Goal: Use online tool/utility: Utilize a website feature to perform a specific function

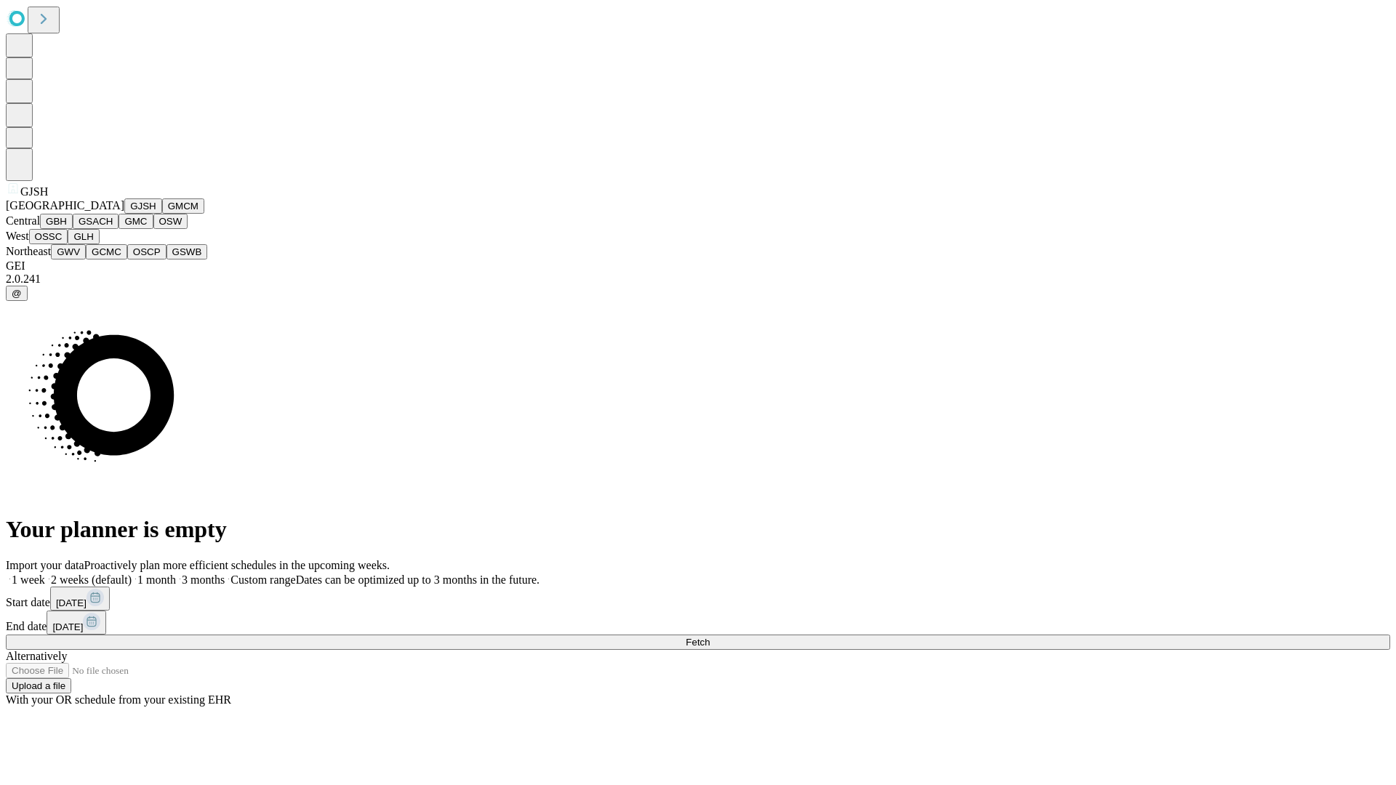
click at [124, 214] on button "GJSH" at bounding box center [143, 205] width 38 height 15
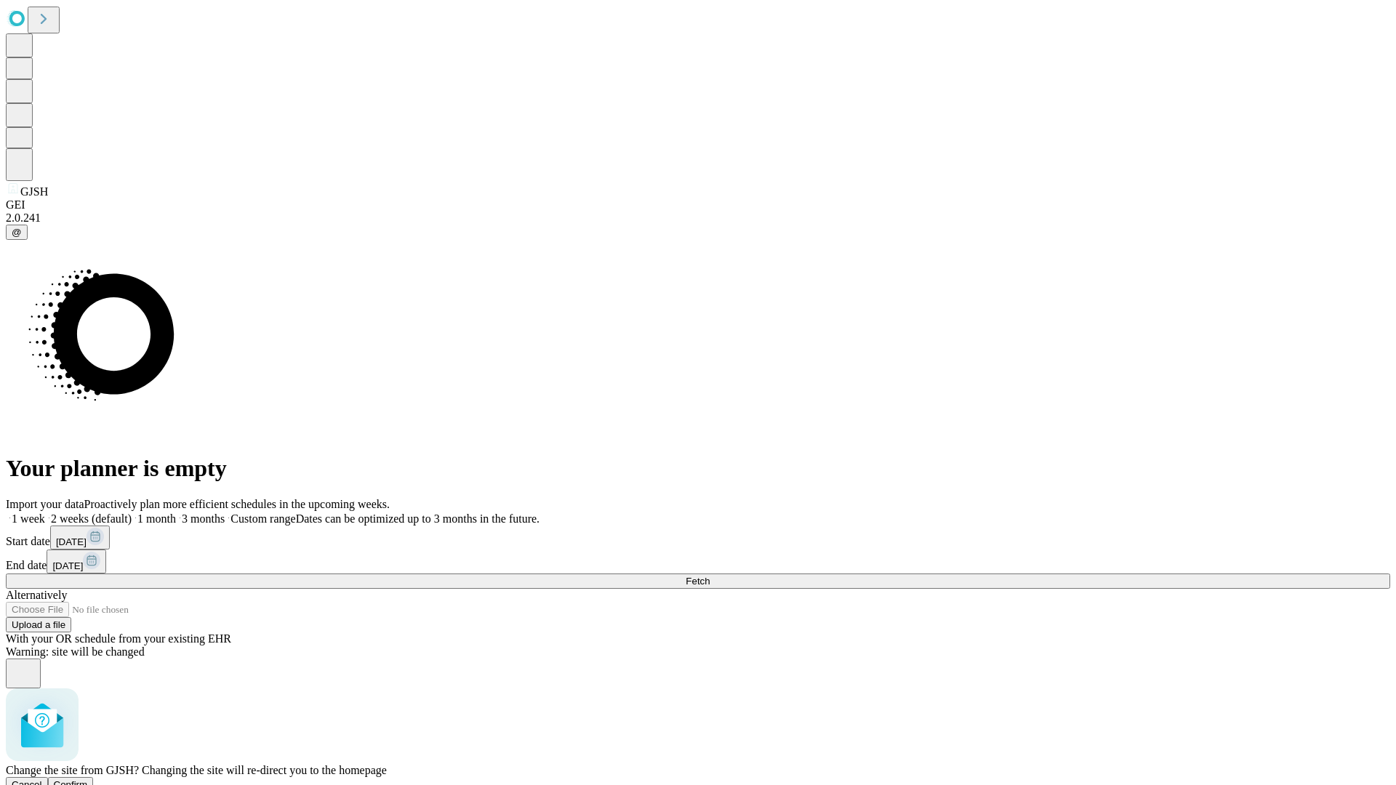
click at [88, 779] on span "Confirm" at bounding box center [71, 784] width 34 height 11
click at [45, 512] on label "1 week" at bounding box center [25, 518] width 39 height 12
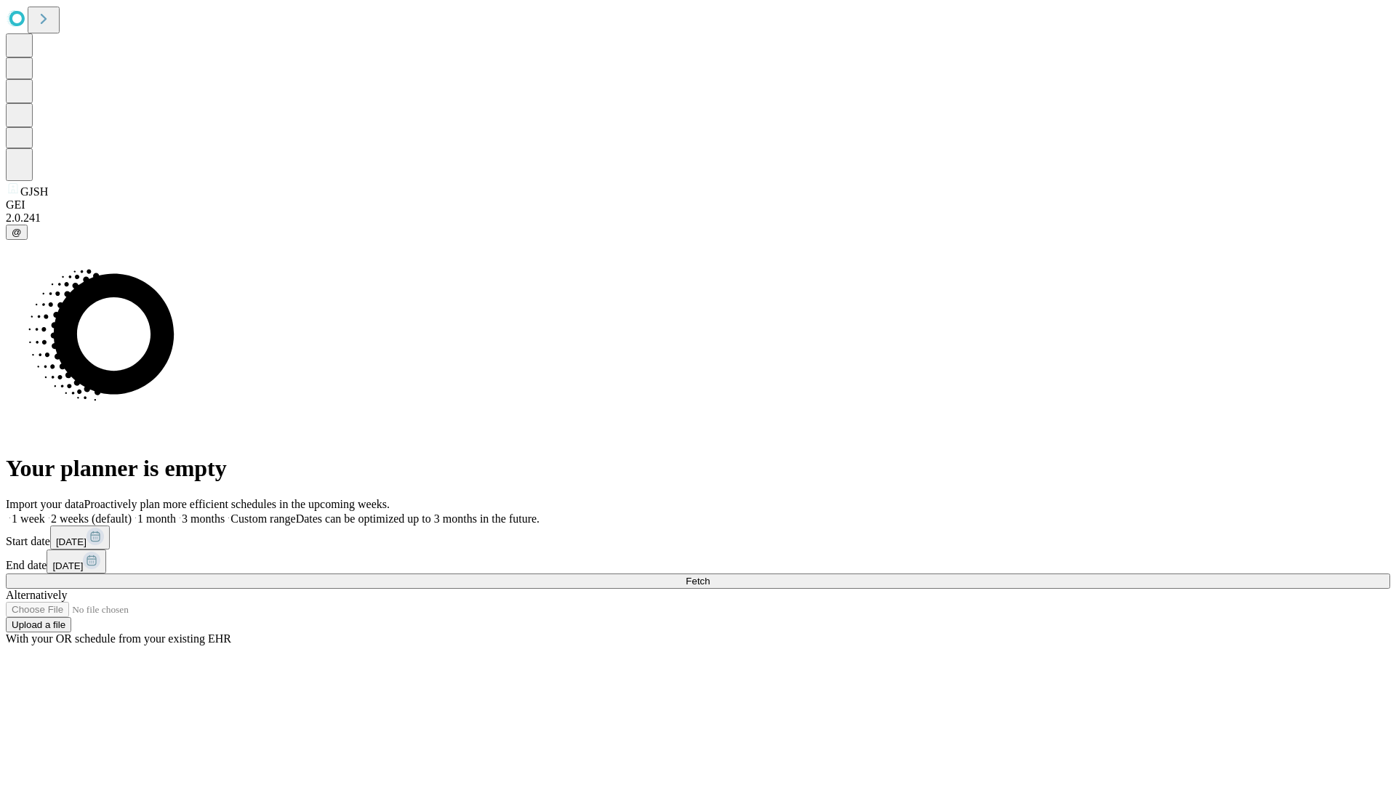
click at [709, 576] on span "Fetch" at bounding box center [697, 581] width 24 height 11
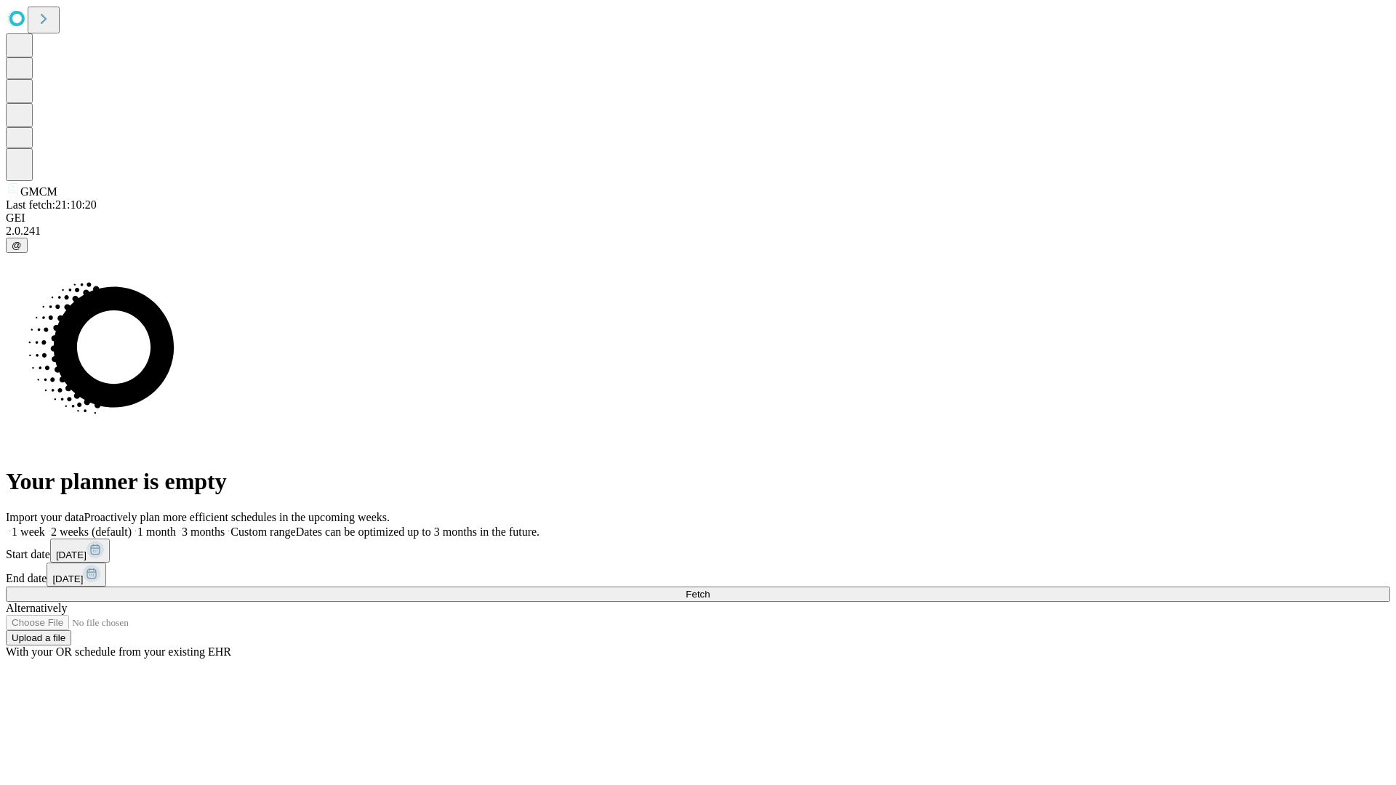
click at [45, 525] on label "1 week" at bounding box center [25, 531] width 39 height 12
click at [709, 589] on span "Fetch" at bounding box center [697, 594] width 24 height 11
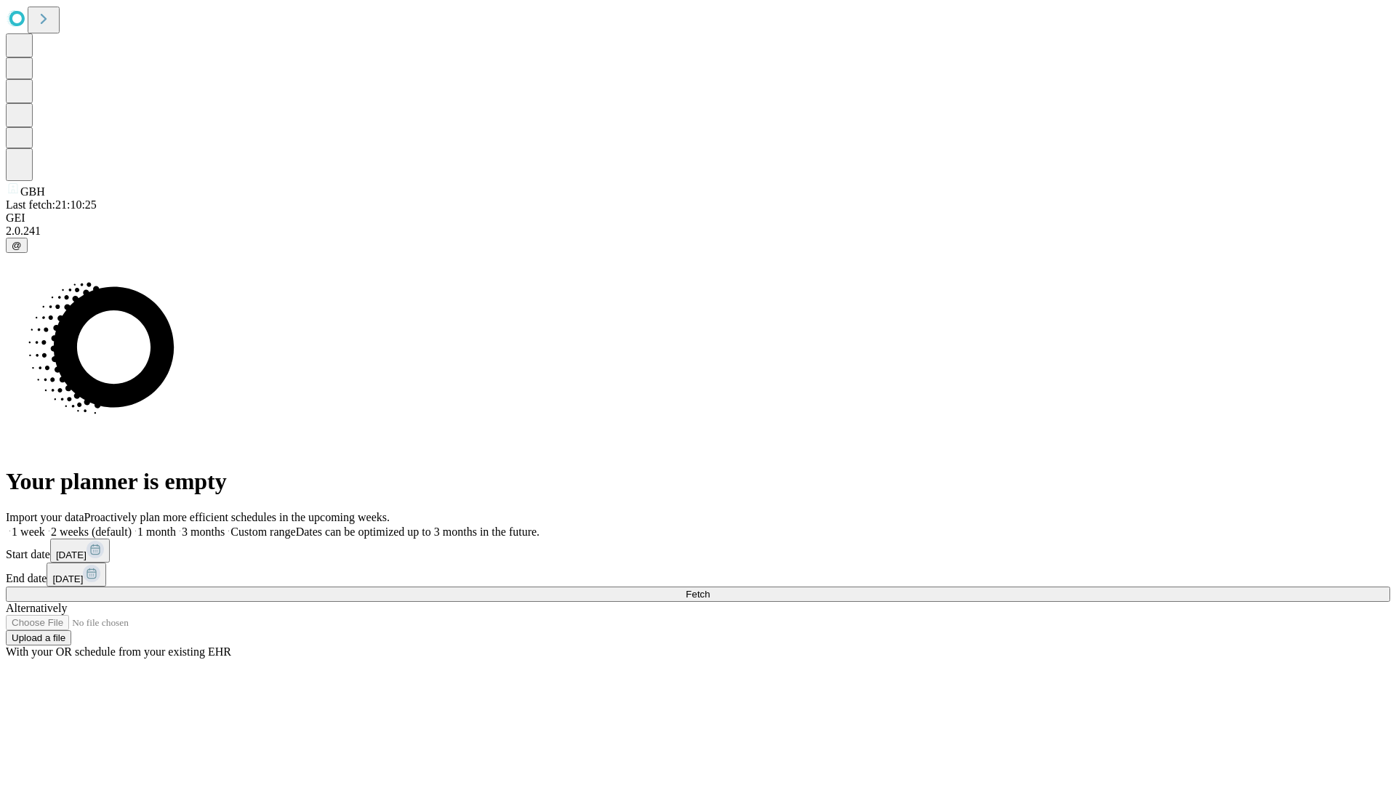
click at [45, 525] on label "1 week" at bounding box center [25, 531] width 39 height 12
click at [709, 589] on span "Fetch" at bounding box center [697, 594] width 24 height 11
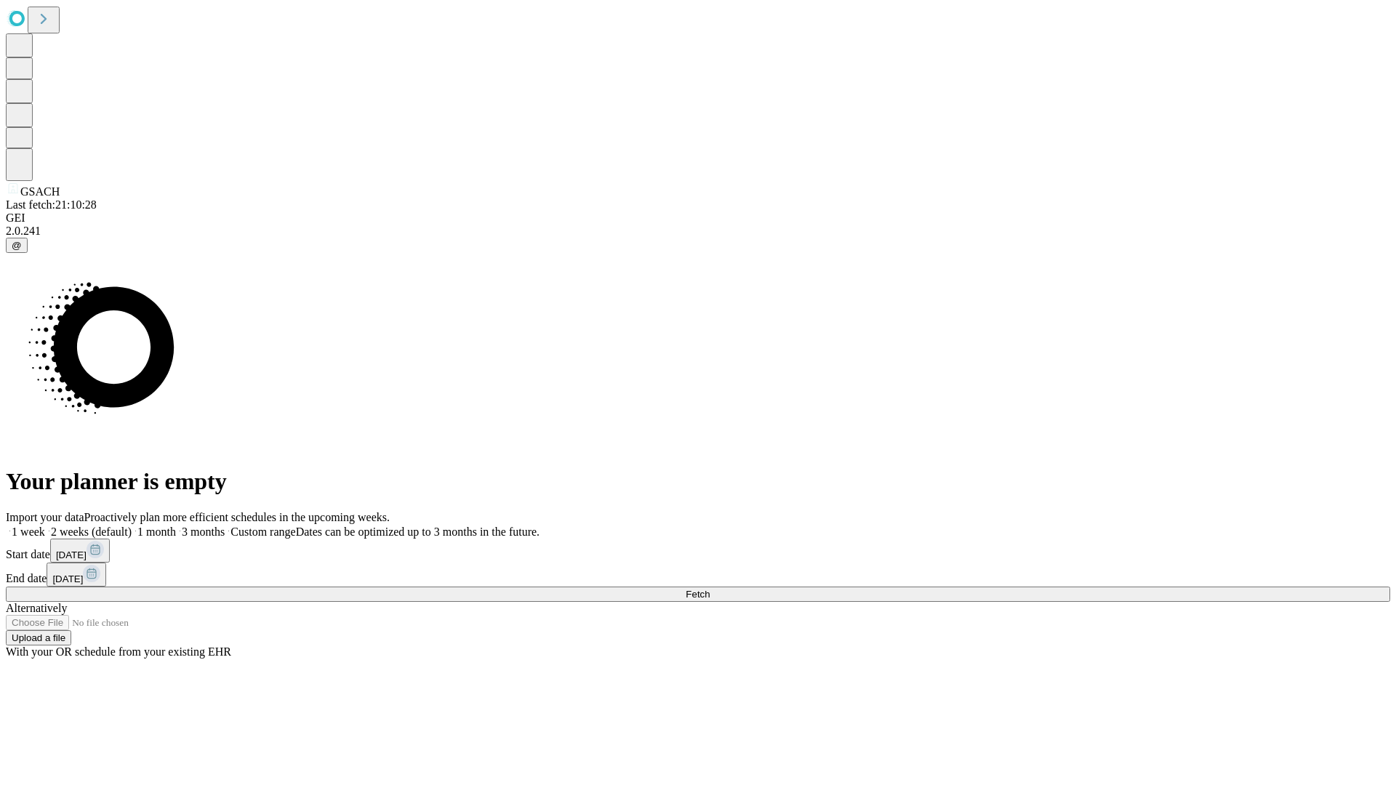
click at [45, 525] on label "1 week" at bounding box center [25, 531] width 39 height 12
click at [709, 589] on span "Fetch" at bounding box center [697, 594] width 24 height 11
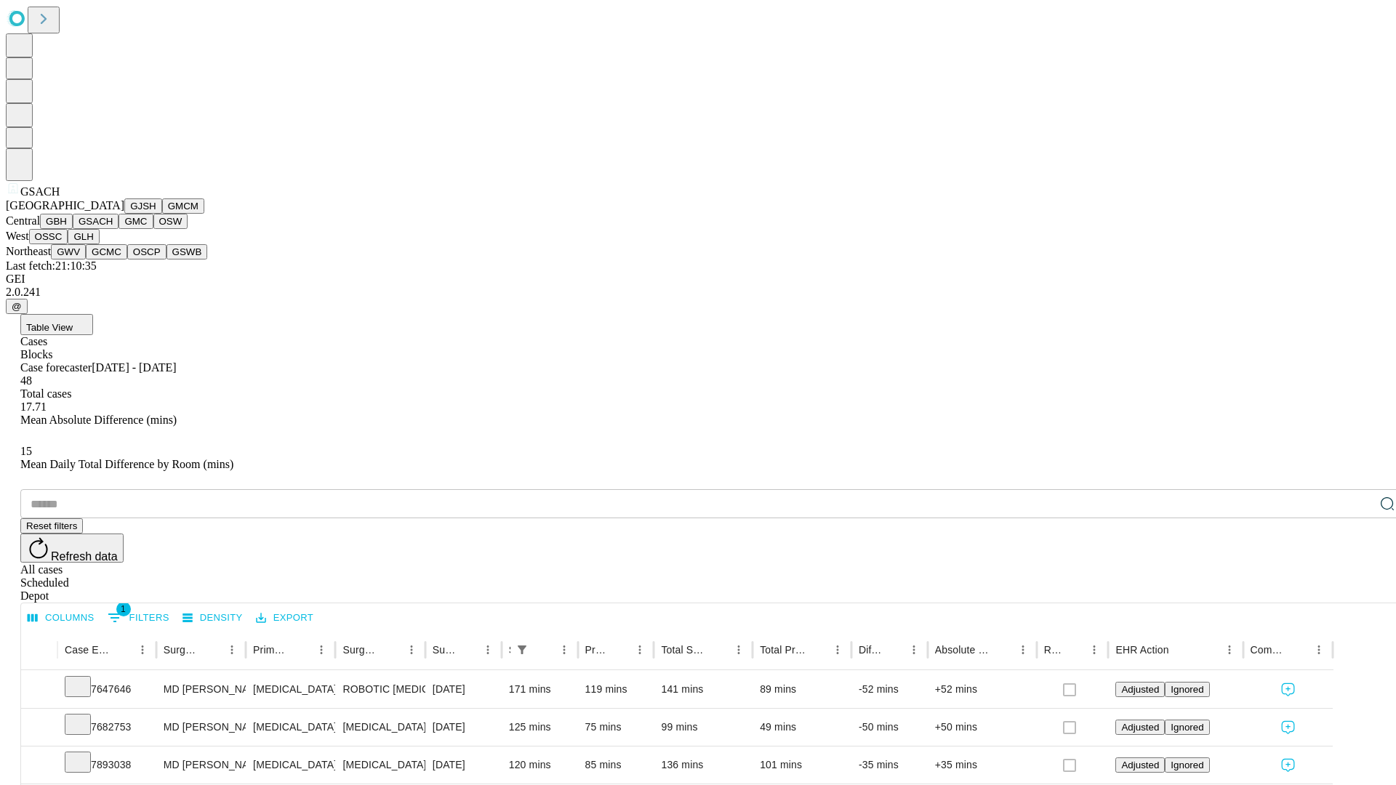
click at [118, 229] on button "GMC" at bounding box center [135, 221] width 34 height 15
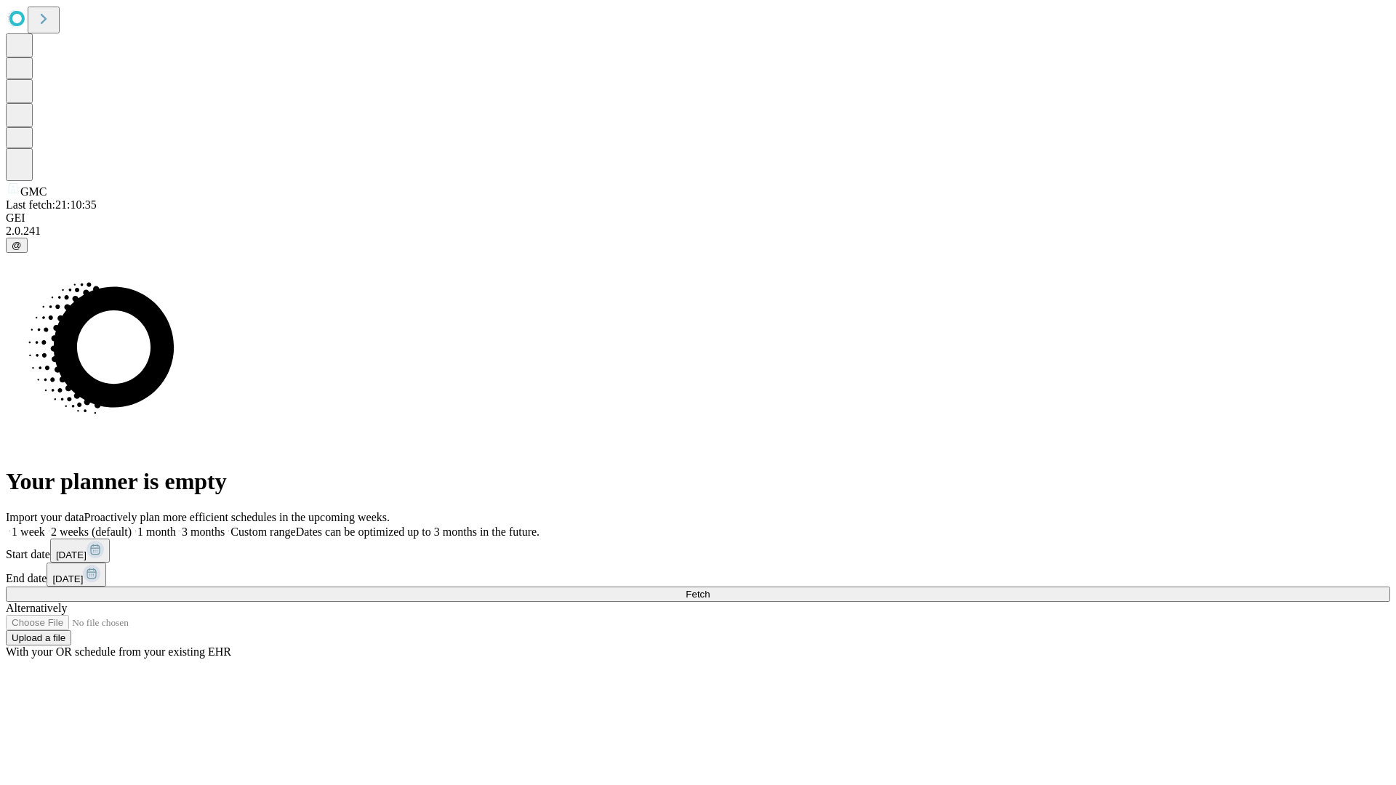
click at [45, 525] on label "1 week" at bounding box center [25, 531] width 39 height 12
click at [709, 589] on span "Fetch" at bounding box center [697, 594] width 24 height 11
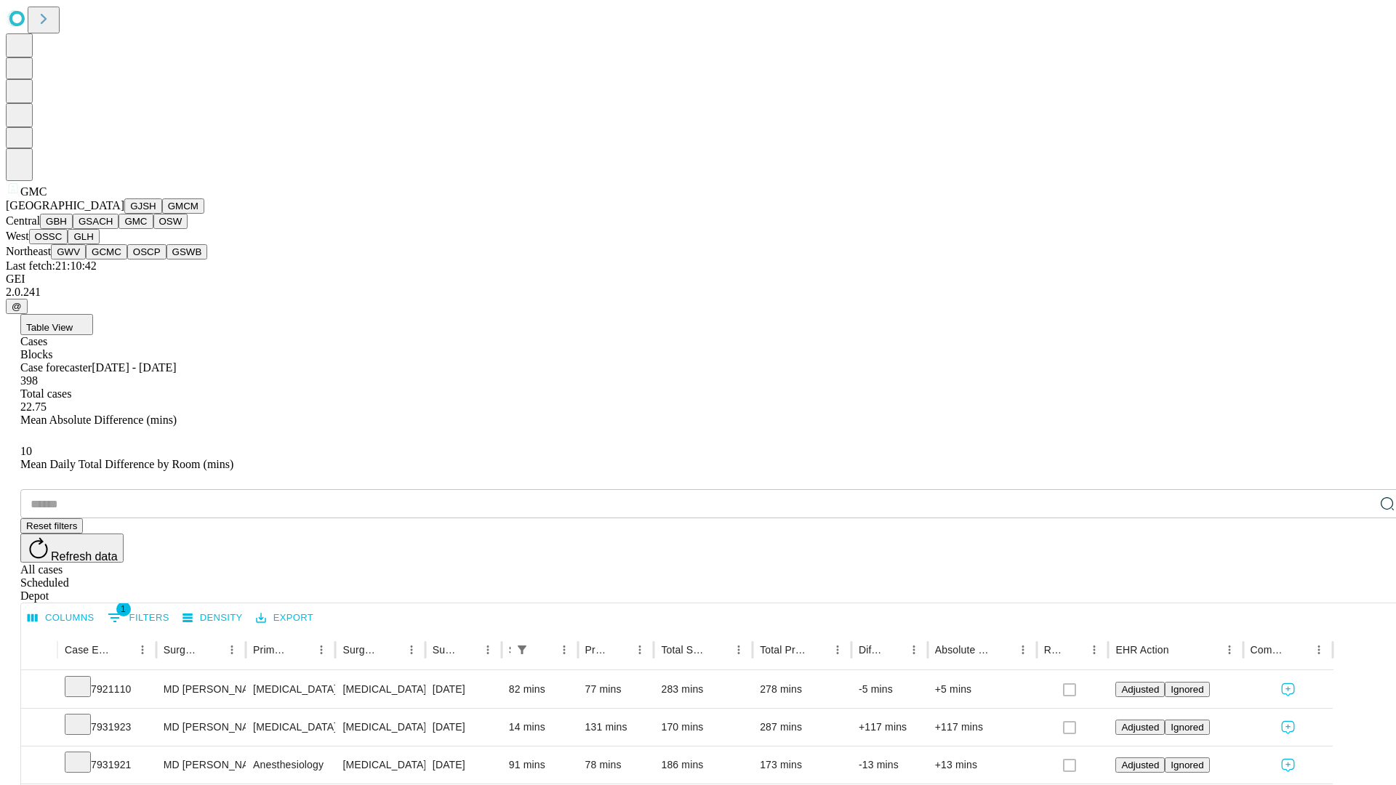
click at [153, 229] on button "OSW" at bounding box center [170, 221] width 35 height 15
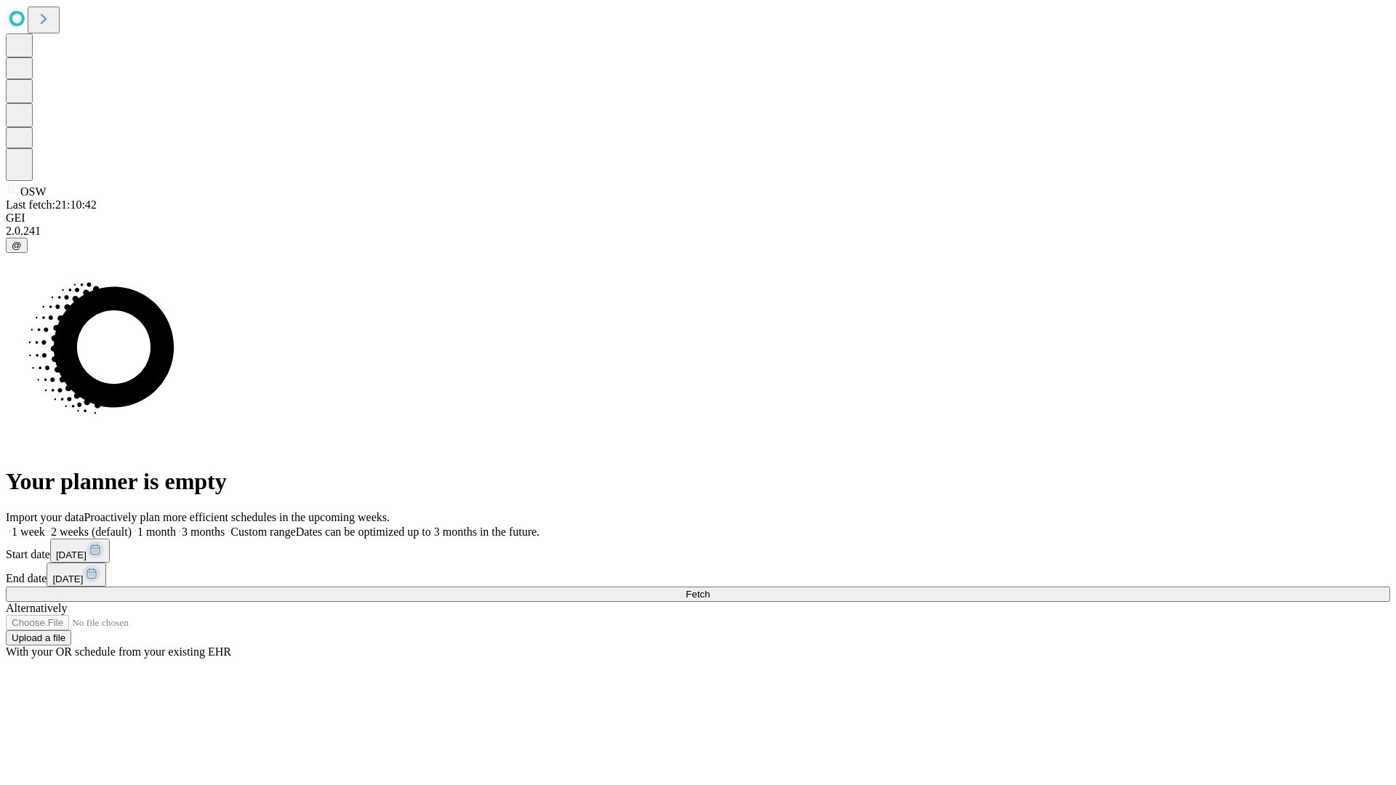
click at [45, 525] on label "1 week" at bounding box center [25, 531] width 39 height 12
click at [709, 589] on span "Fetch" at bounding box center [697, 594] width 24 height 11
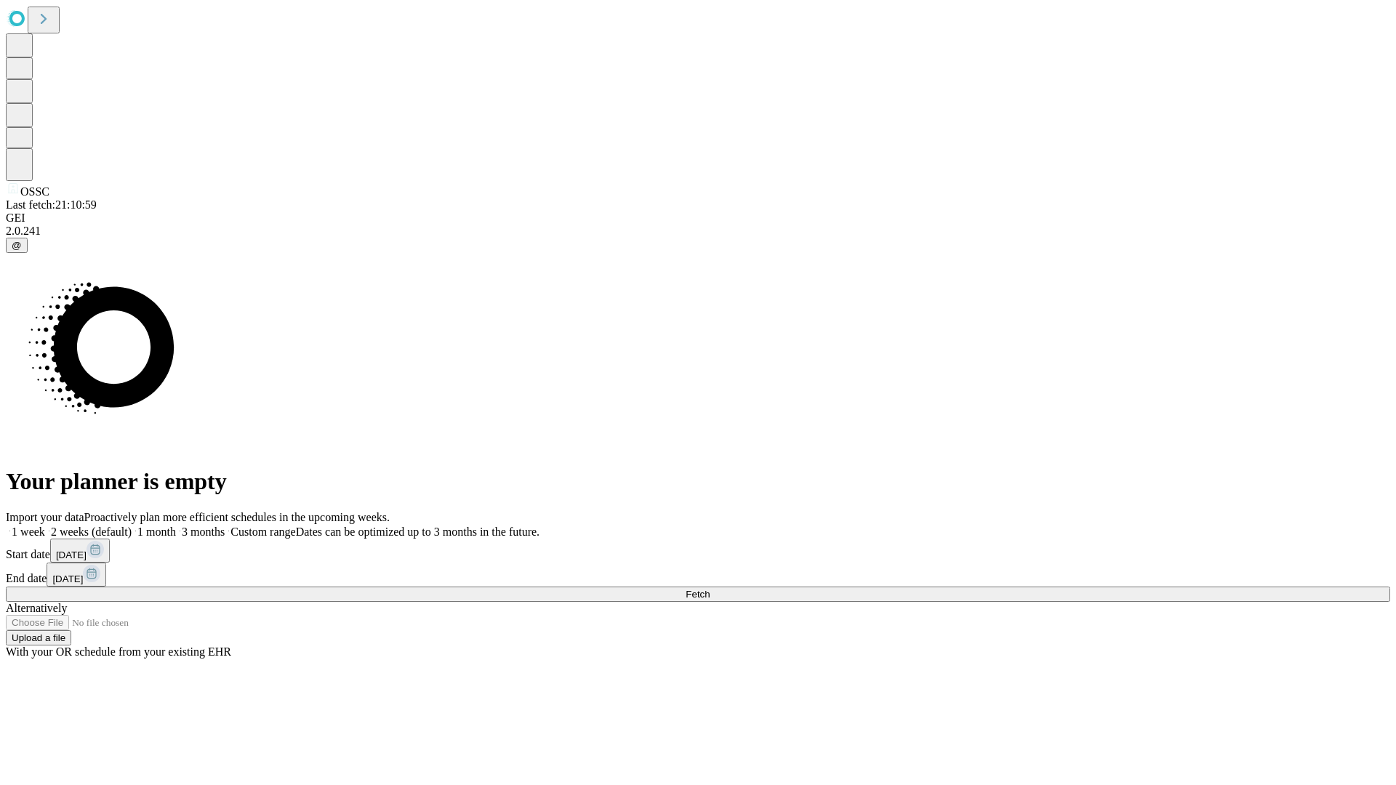
click at [45, 525] on label "1 week" at bounding box center [25, 531] width 39 height 12
click at [709, 589] on span "Fetch" at bounding box center [697, 594] width 24 height 11
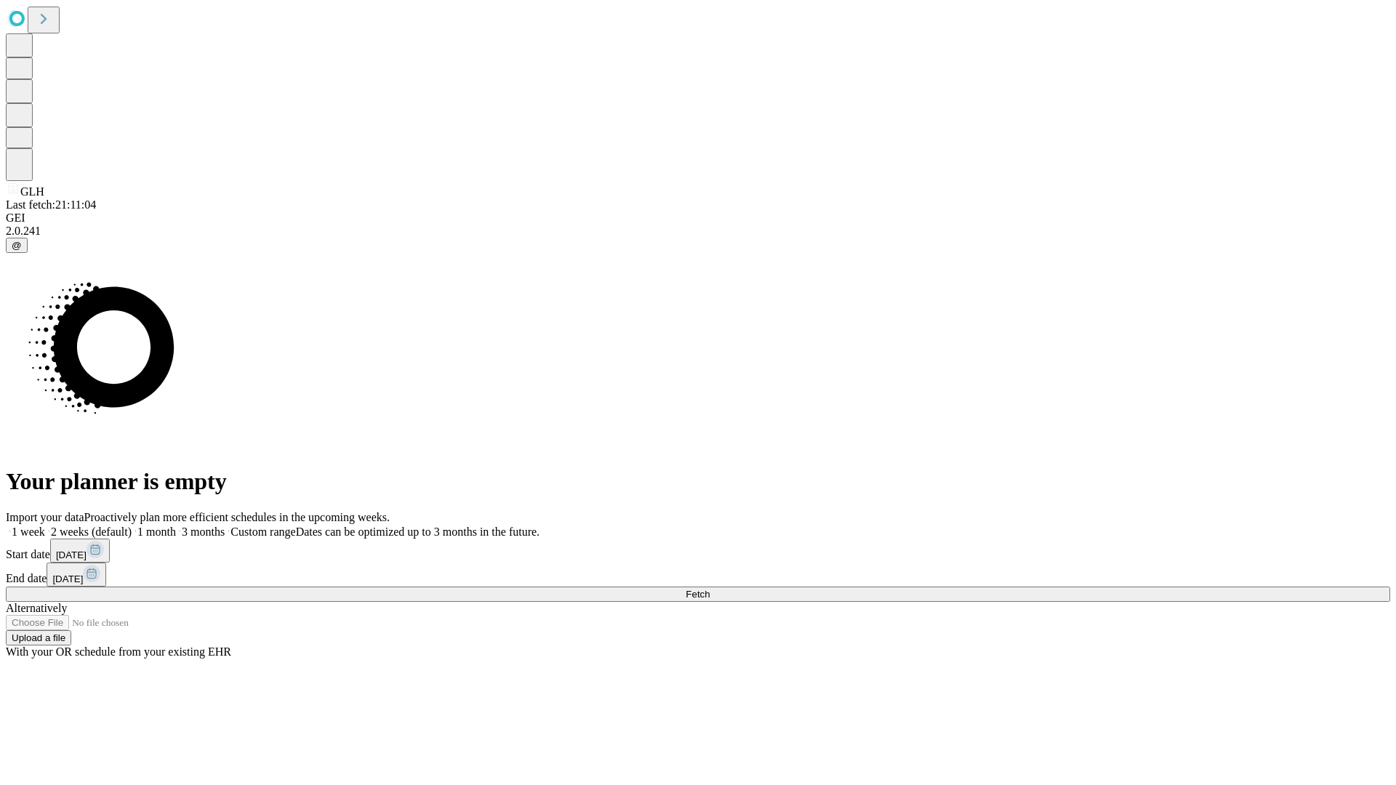
click at [45, 525] on label "1 week" at bounding box center [25, 531] width 39 height 12
click at [709, 589] on span "Fetch" at bounding box center [697, 594] width 24 height 11
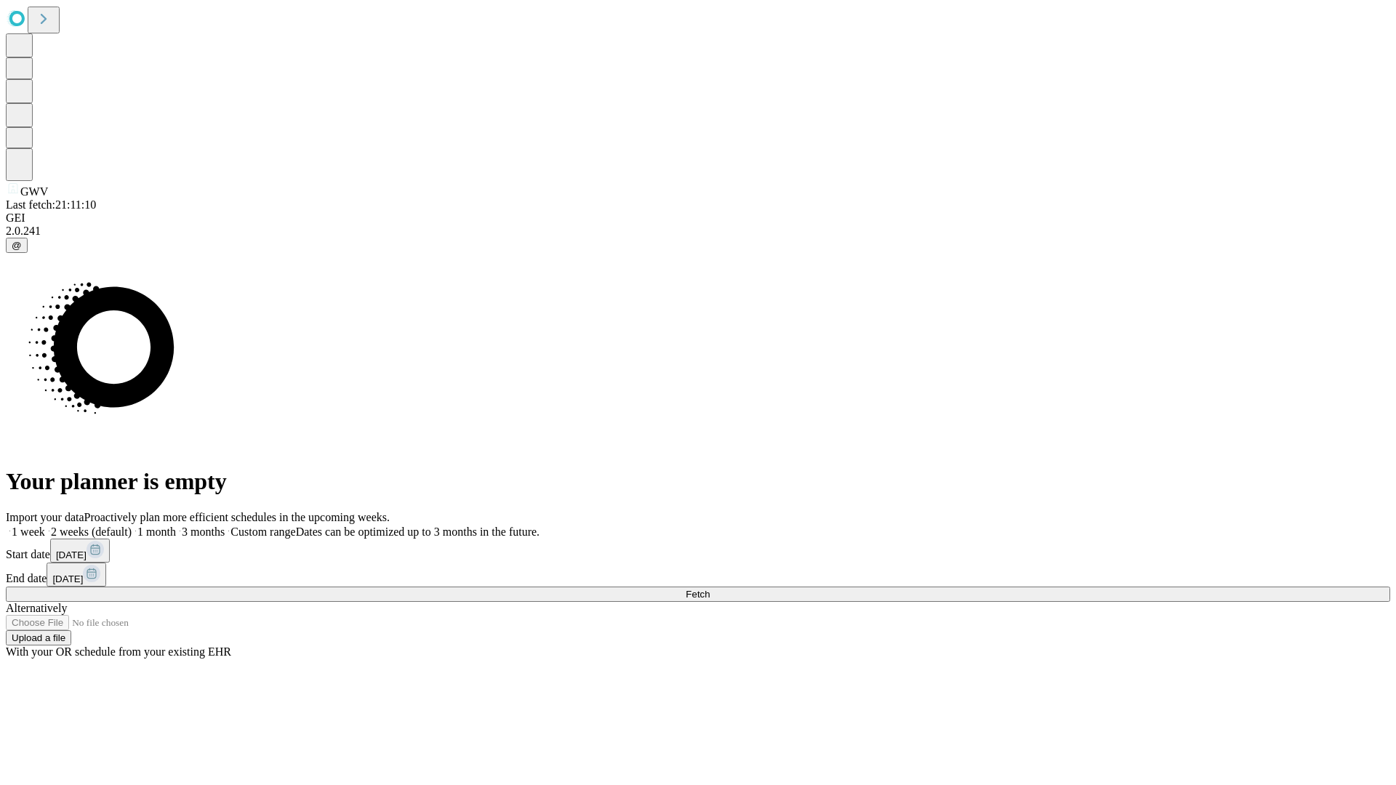
click at [45, 525] on label "1 week" at bounding box center [25, 531] width 39 height 12
click at [709, 589] on span "Fetch" at bounding box center [697, 594] width 24 height 11
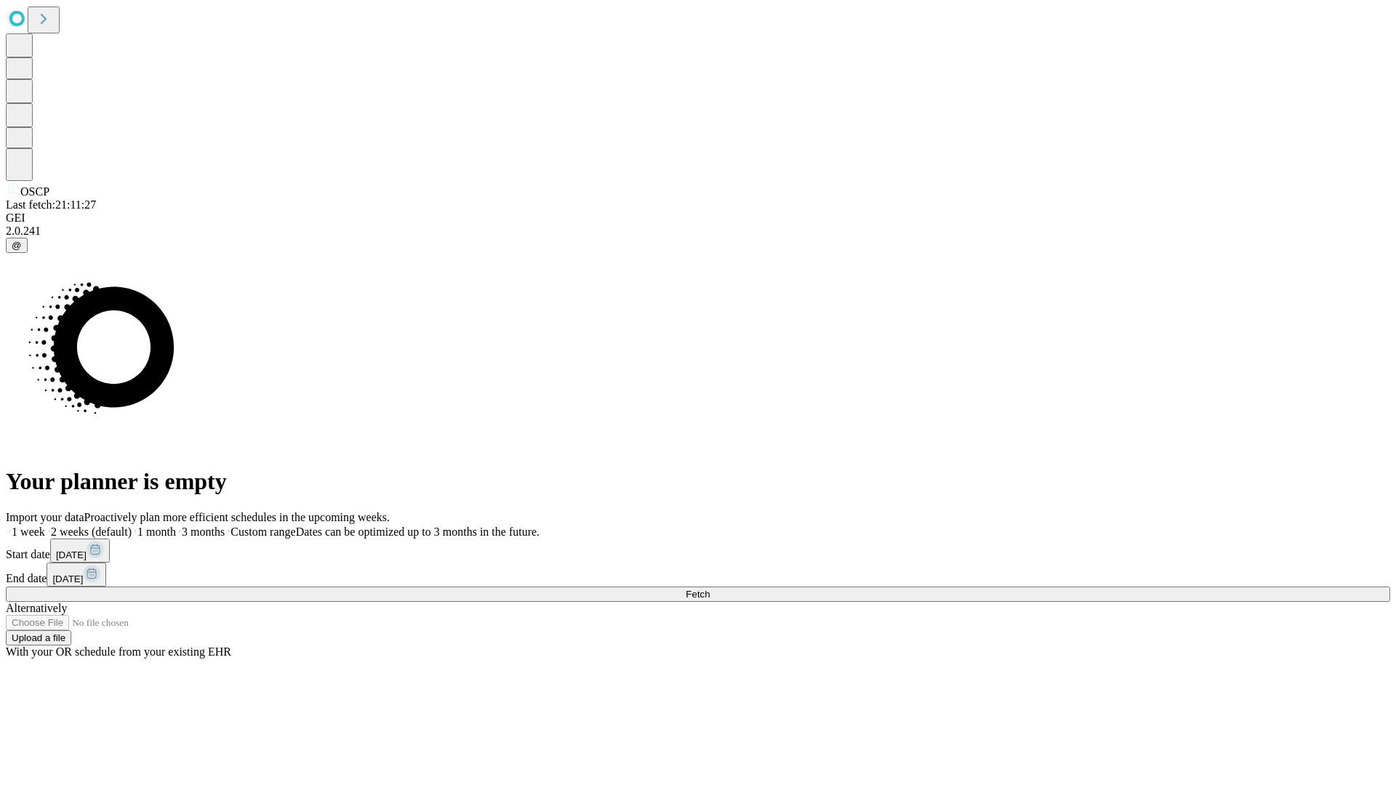
click at [45, 525] on label "1 week" at bounding box center [25, 531] width 39 height 12
click at [709, 589] on span "Fetch" at bounding box center [697, 594] width 24 height 11
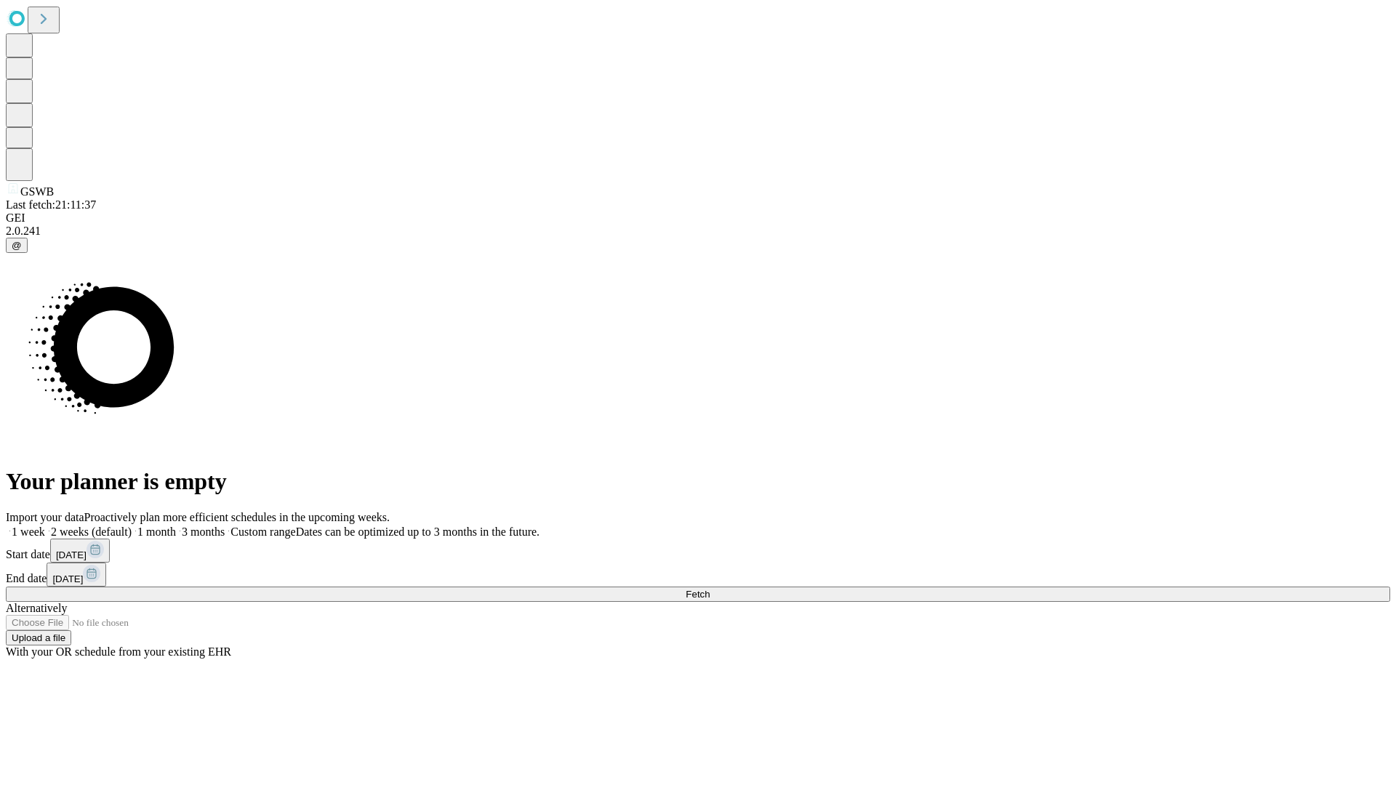
click at [45, 525] on label "1 week" at bounding box center [25, 531] width 39 height 12
click at [709, 589] on span "Fetch" at bounding box center [697, 594] width 24 height 11
